Goal: Information Seeking & Learning: Learn about a topic

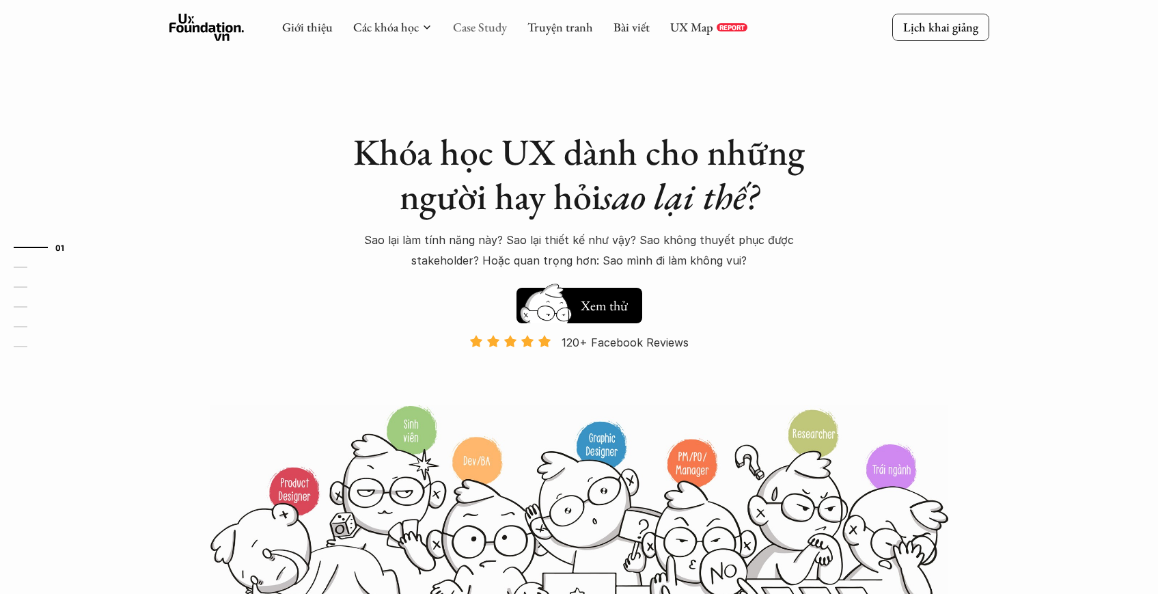
click at [491, 29] on link "Case Study" at bounding box center [480, 27] width 54 height 16
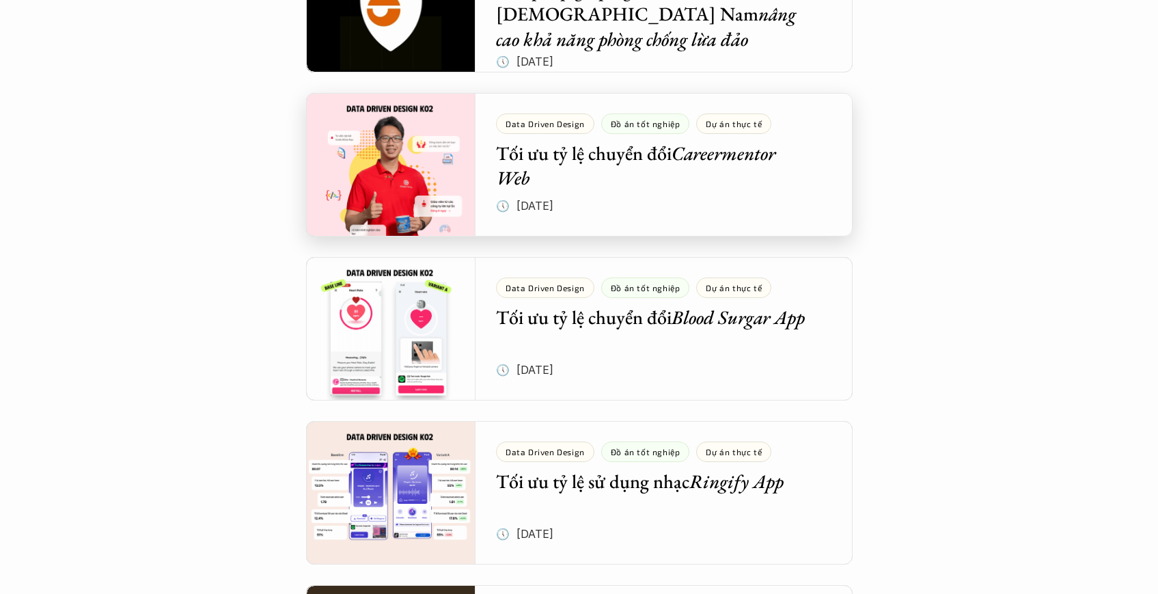
scroll to position [107, 0]
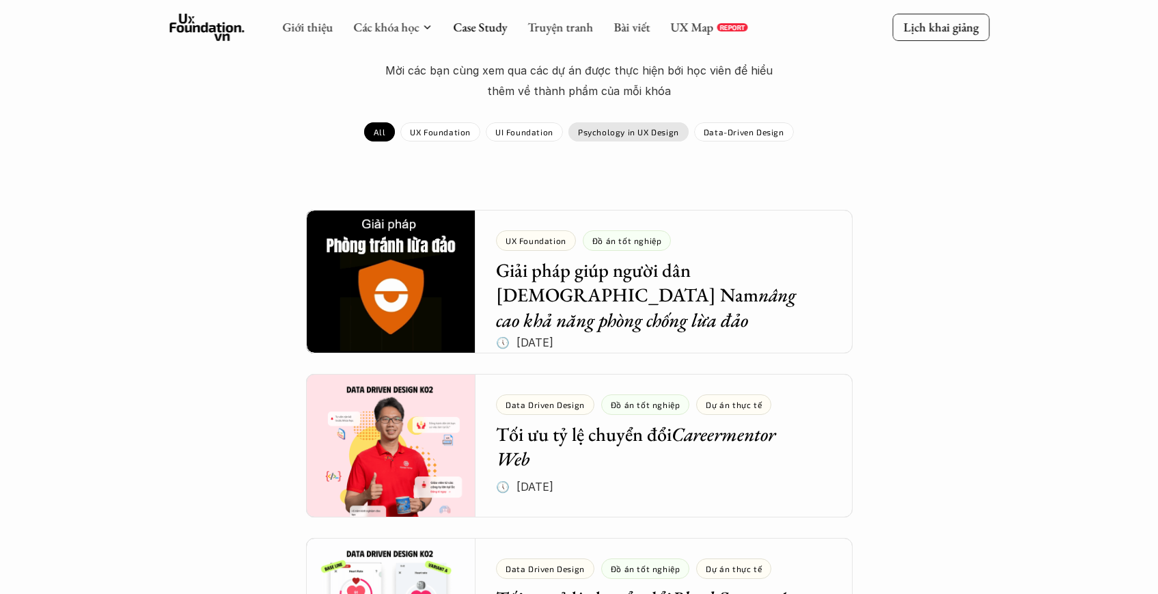
click at [645, 136] on p "Psychology in UX Design" at bounding box center [628, 132] width 101 height 10
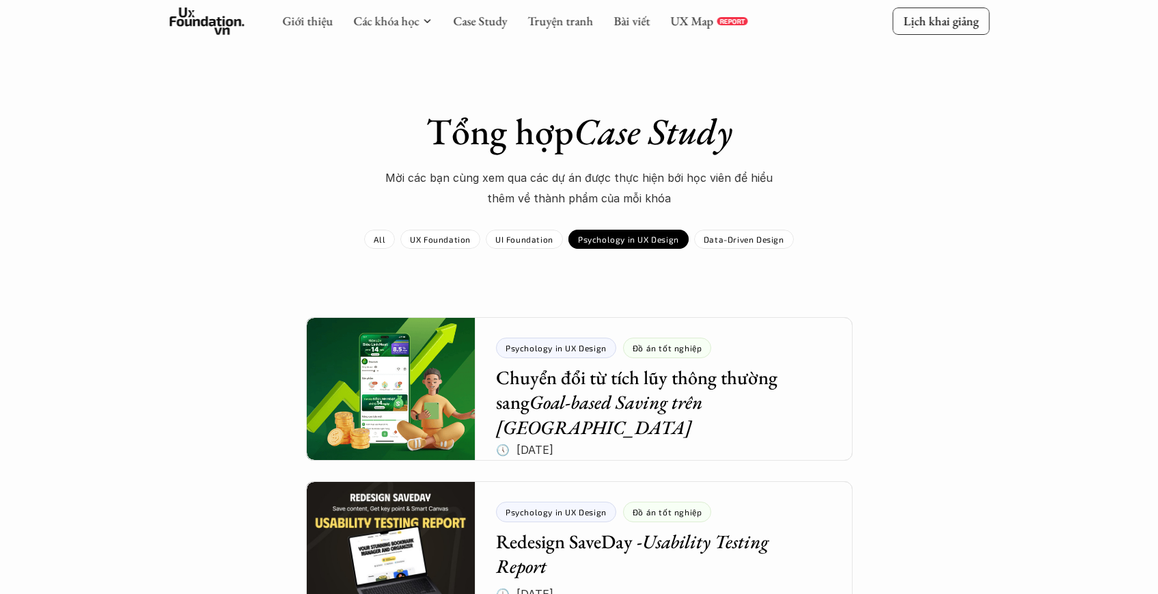
scroll to position [85, 0]
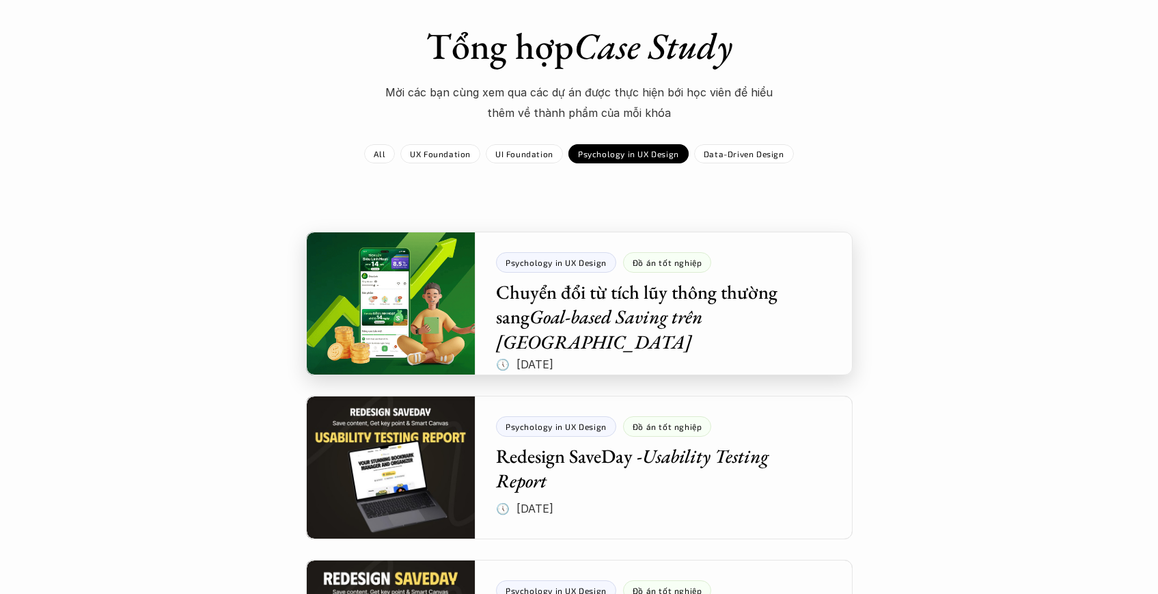
click at [525, 317] on div at bounding box center [579, 303] width 546 height 143
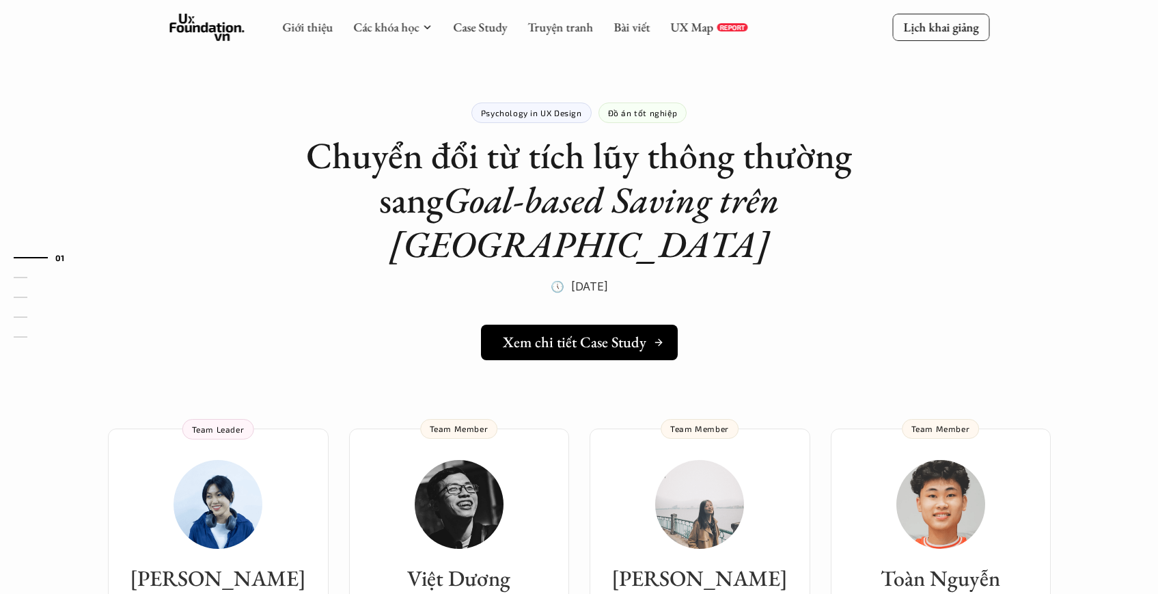
click at [568, 333] on h5 "Xem chi tiết Case Study" at bounding box center [574, 342] width 143 height 18
